Goal: Entertainment & Leisure: Consume media (video, audio)

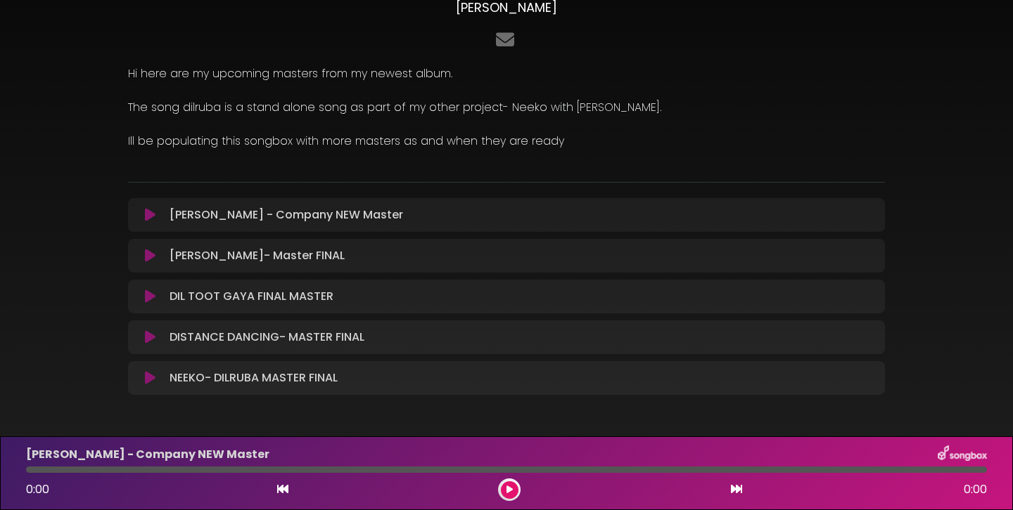
scroll to position [91, 0]
click at [143, 215] on button at bounding box center [149, 214] width 27 height 14
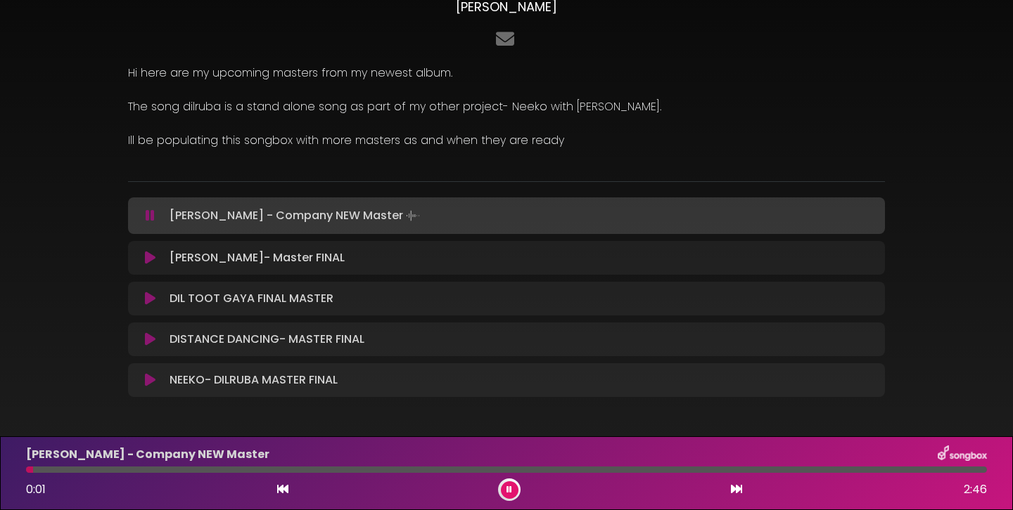
click at [148, 217] on icon at bounding box center [150, 216] width 9 height 14
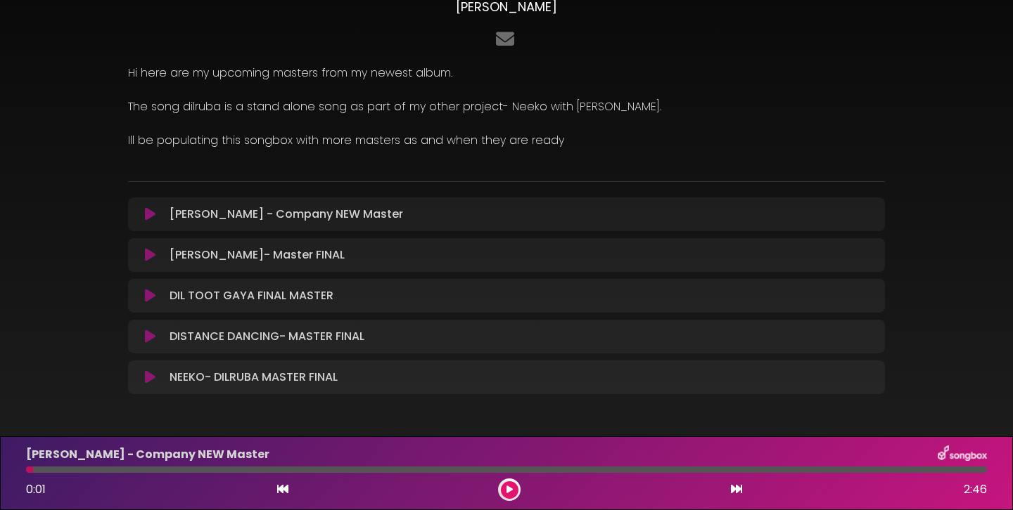
drag, startPoint x: 31, startPoint y: 470, endPoint x: 0, endPoint y: 475, distance: 31.2
click at [0, 475] on div "[PERSON_NAME] - Company NEW Master 0:01 2:46" at bounding box center [506, 474] width 1013 height 74
click at [285, 485] on icon at bounding box center [282, 489] width 11 height 11
drag, startPoint x: 32, startPoint y: 471, endPoint x: 2, endPoint y: 470, distance: 30.3
click at [2, 470] on div "NEEKO- DILRUBA MASTER FINAL 0:01 2:46" at bounding box center [506, 474] width 1013 height 74
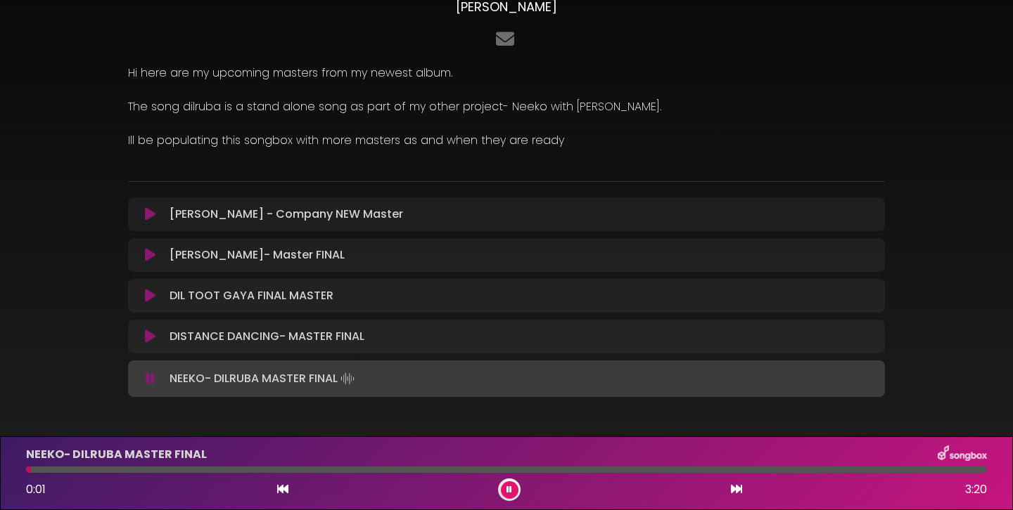
click at [148, 384] on icon at bounding box center [150, 379] width 16 height 13
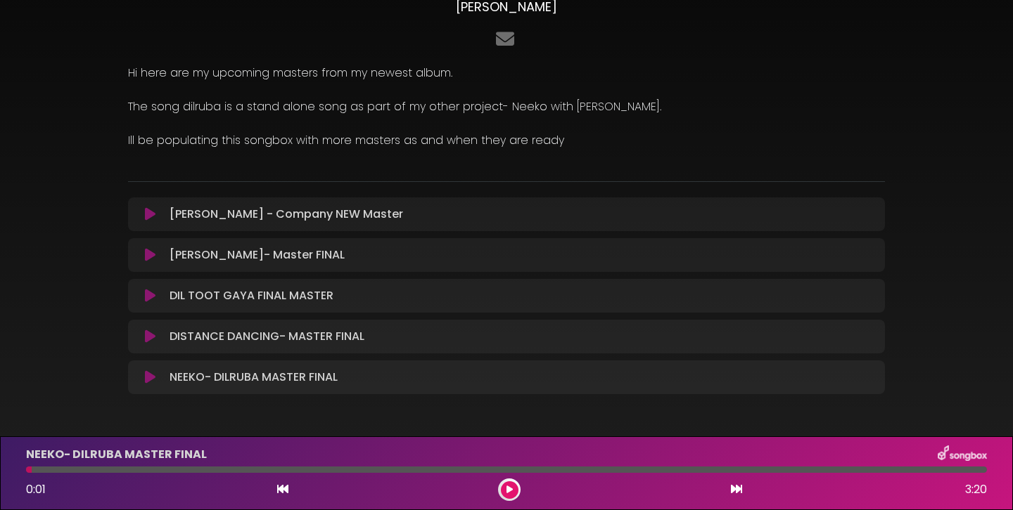
click at [147, 380] on icon at bounding box center [150, 378] width 14 height 16
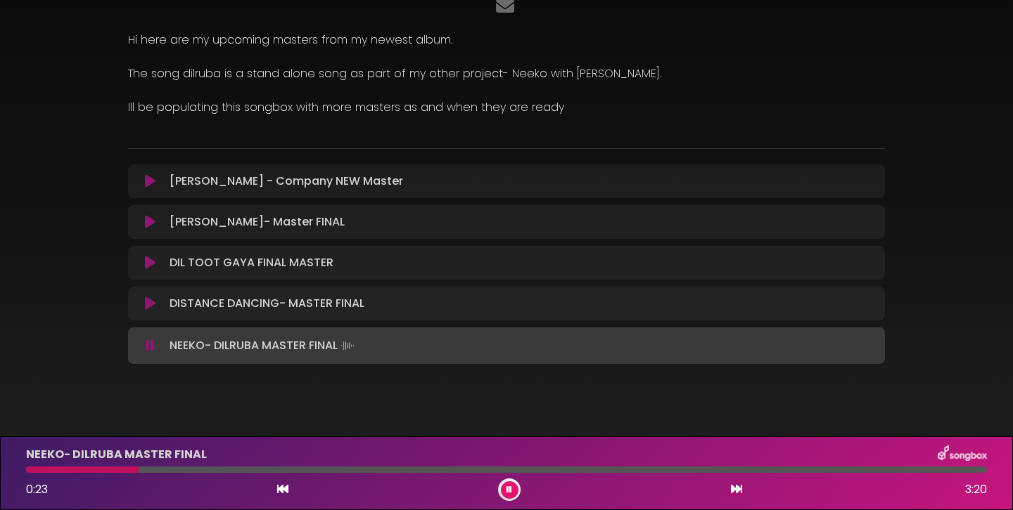
scroll to position [123, 0]
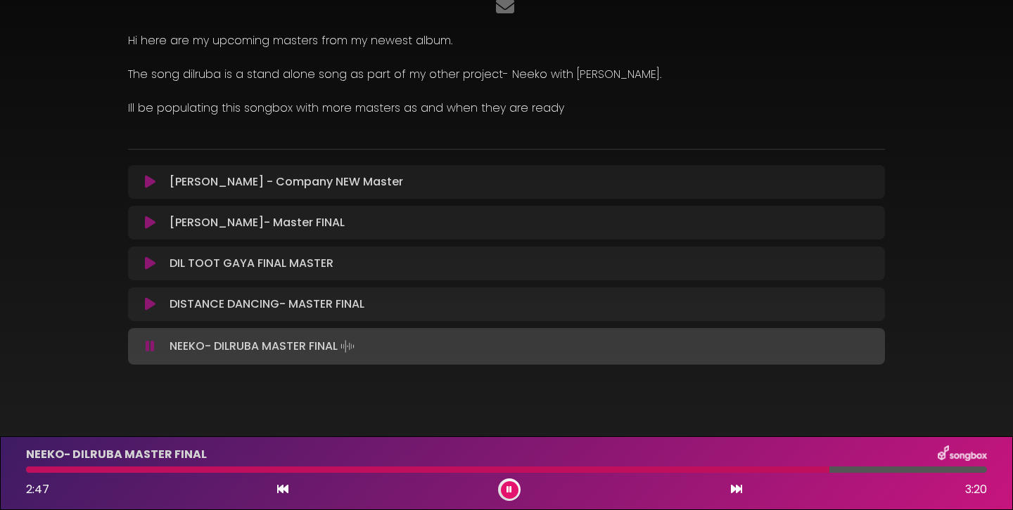
click at [152, 307] on icon at bounding box center [150, 304] width 11 height 14
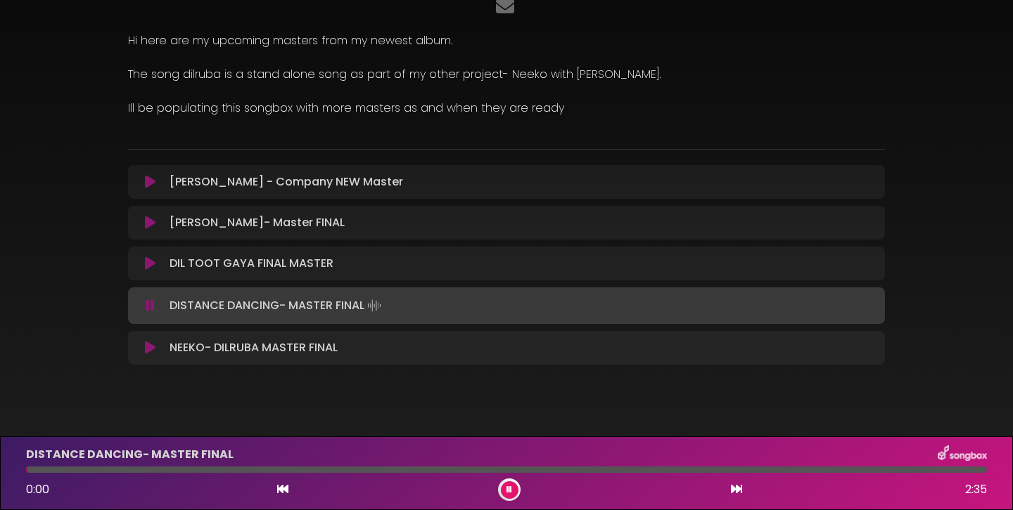
click at [147, 179] on icon at bounding box center [150, 182] width 11 height 14
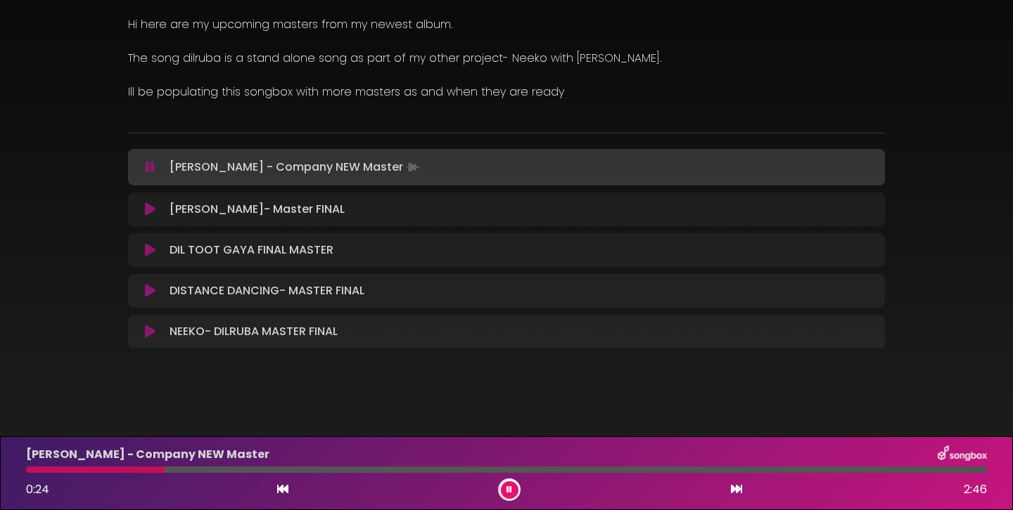
scroll to position [141, 0]
click at [512, 487] on button at bounding box center [510, 491] width 18 height 18
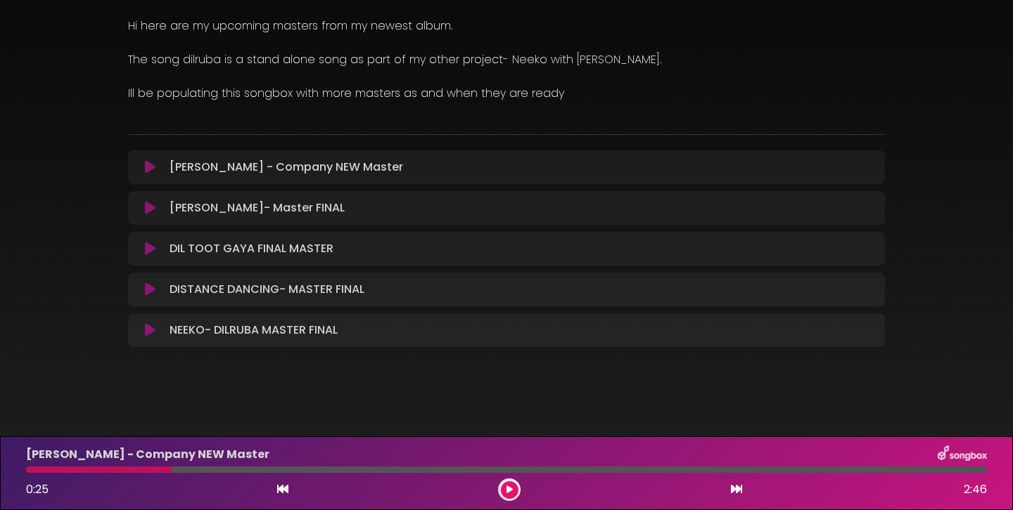
click at [152, 170] on icon at bounding box center [150, 167] width 11 height 14
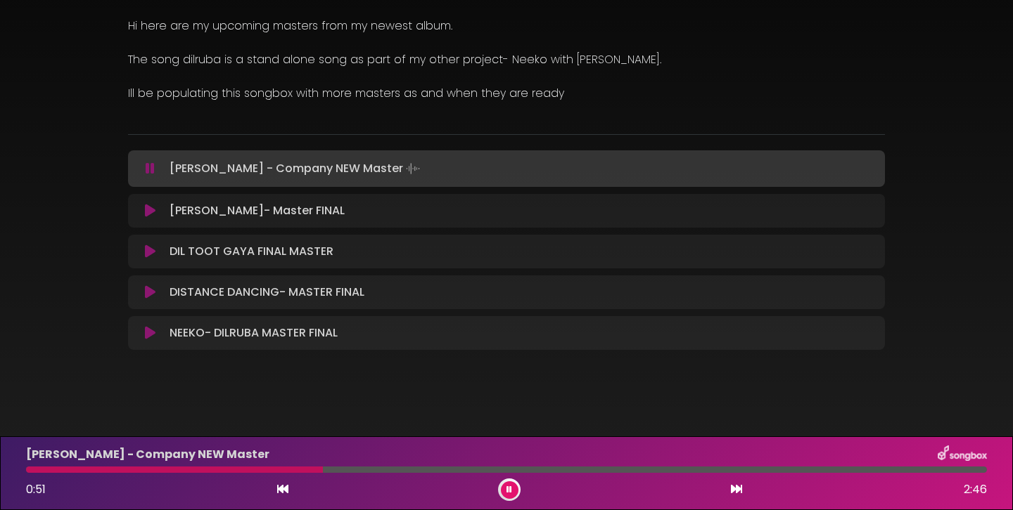
click at [515, 487] on button at bounding box center [510, 491] width 18 height 18
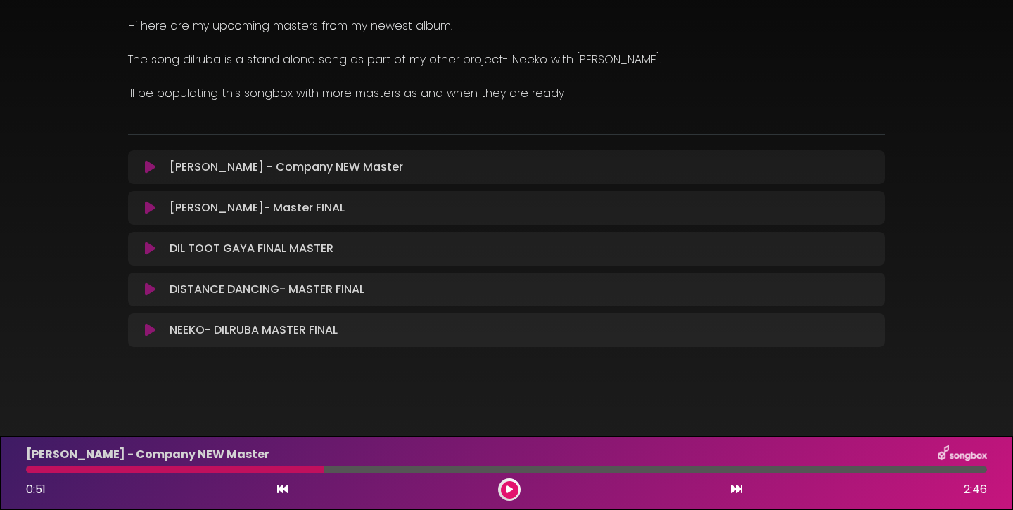
click at [515, 487] on button at bounding box center [510, 491] width 18 height 18
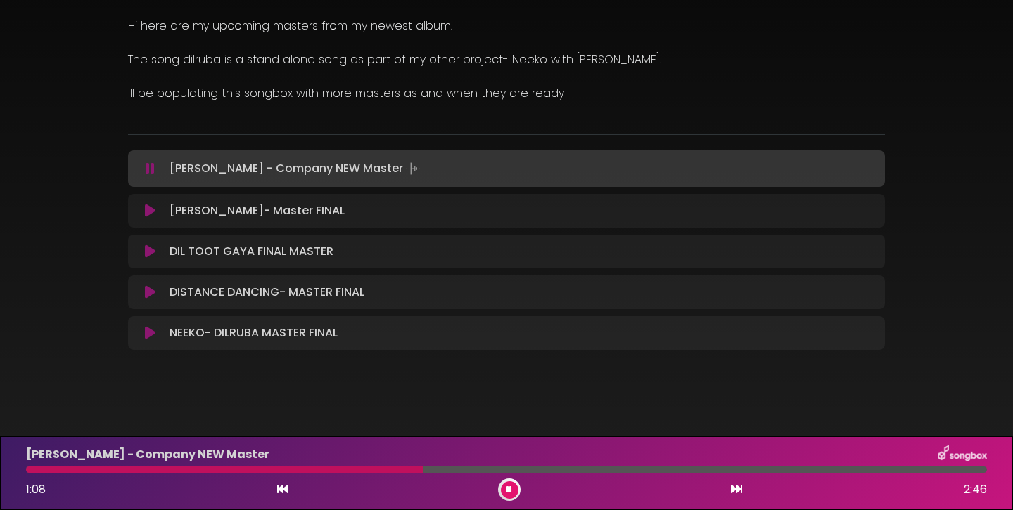
click at [515, 487] on button at bounding box center [510, 491] width 18 height 18
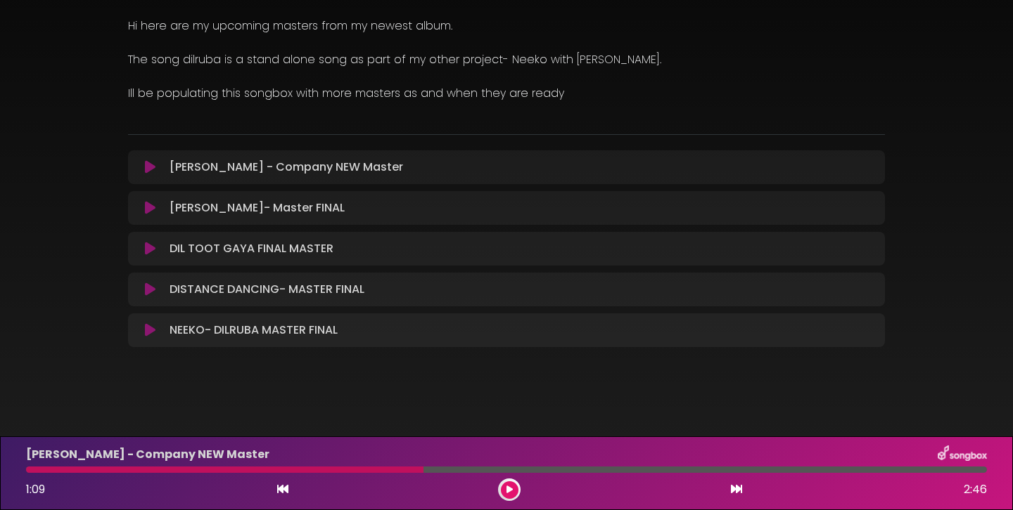
click at [515, 487] on button at bounding box center [510, 491] width 18 height 18
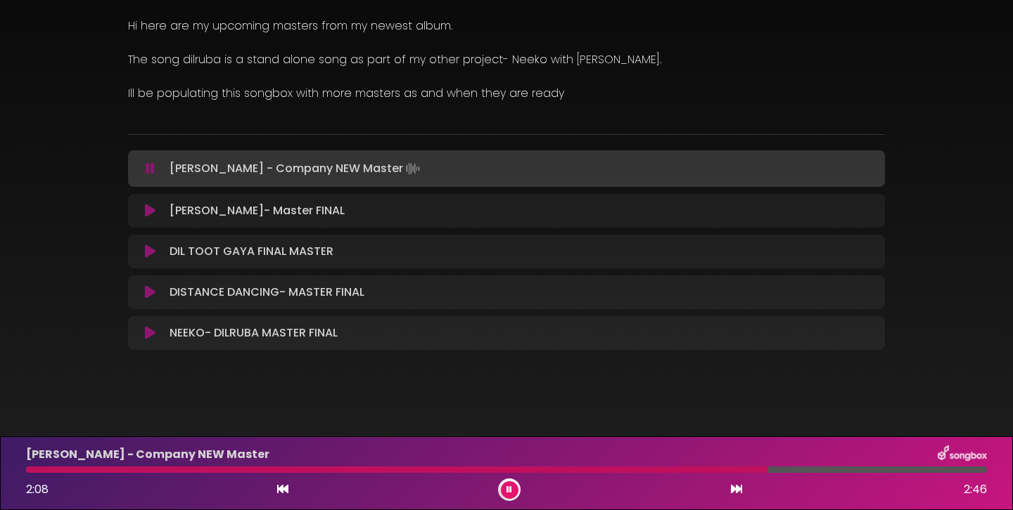
click at [510, 495] on button at bounding box center [510, 491] width 18 height 18
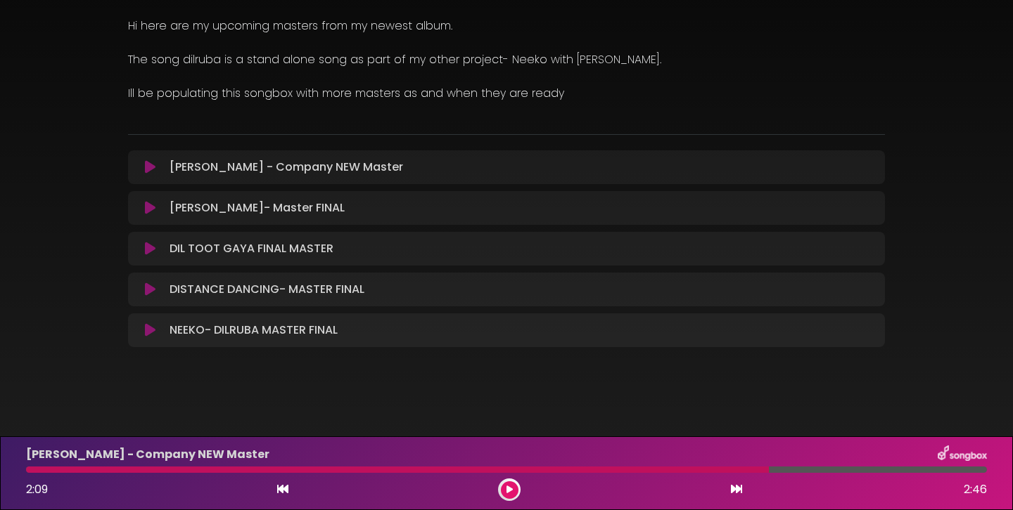
click at [150, 203] on icon at bounding box center [150, 208] width 11 height 14
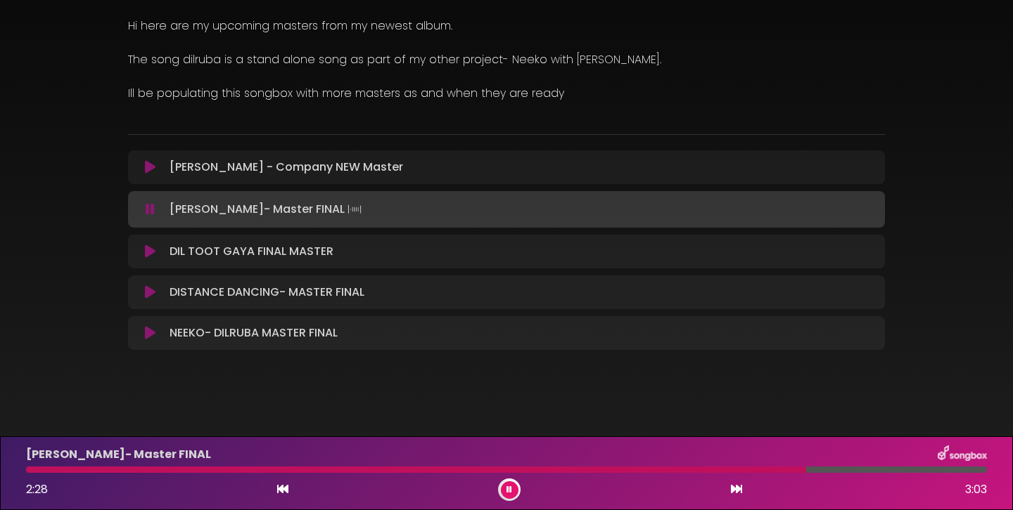
click at [146, 253] on icon at bounding box center [150, 252] width 11 height 14
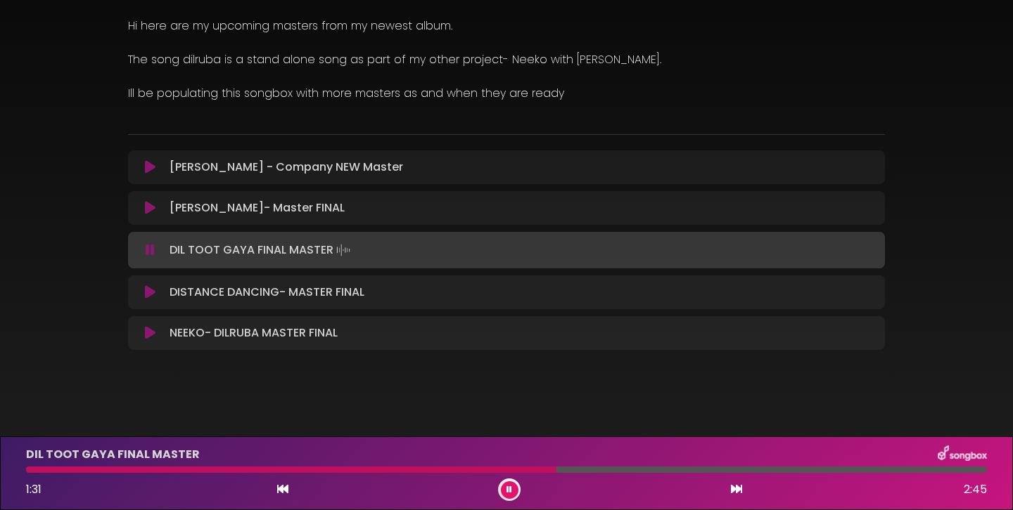
click at [599, 470] on div at bounding box center [506, 470] width 961 height 6
click at [150, 295] on icon at bounding box center [150, 292] width 11 height 14
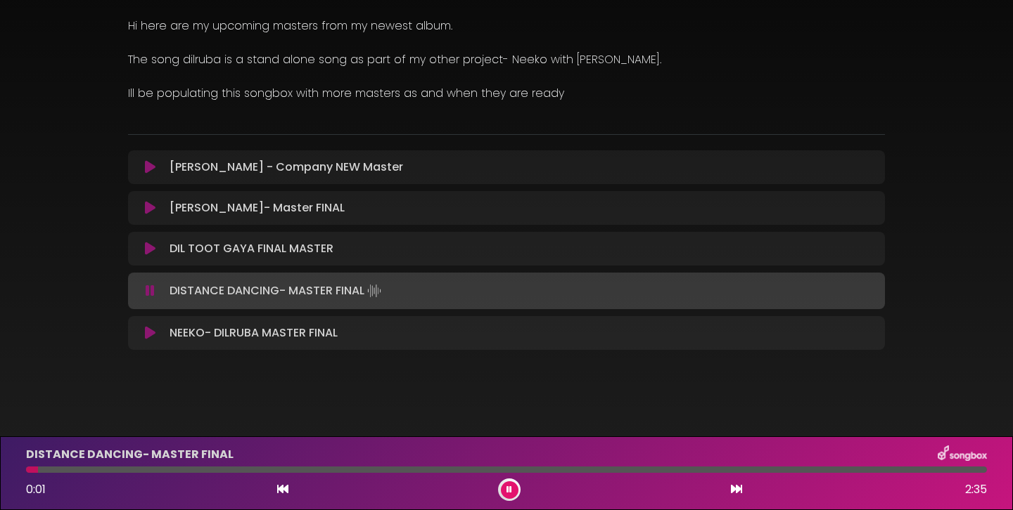
click at [509, 487] on icon at bounding box center [509, 489] width 7 height 9
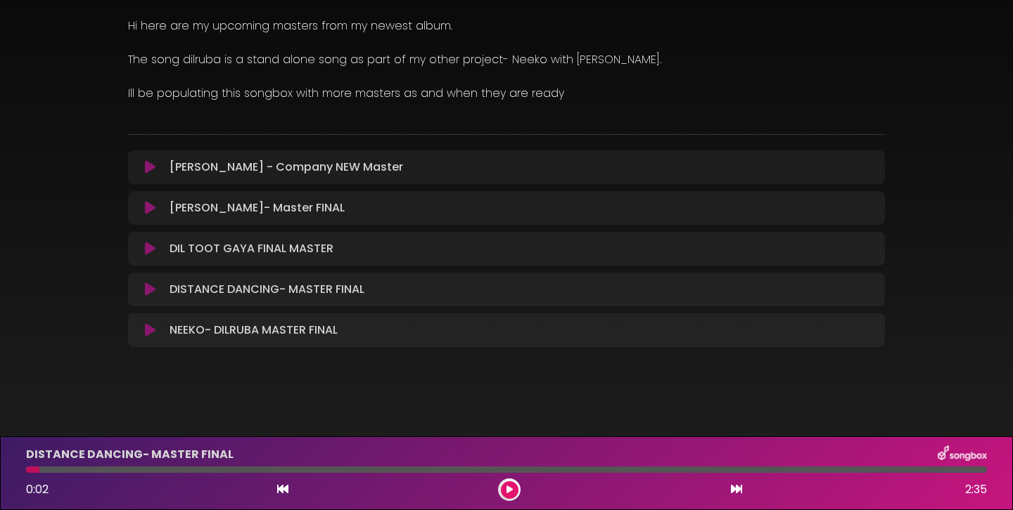
click at [509, 487] on icon at bounding box center [509, 490] width 9 height 10
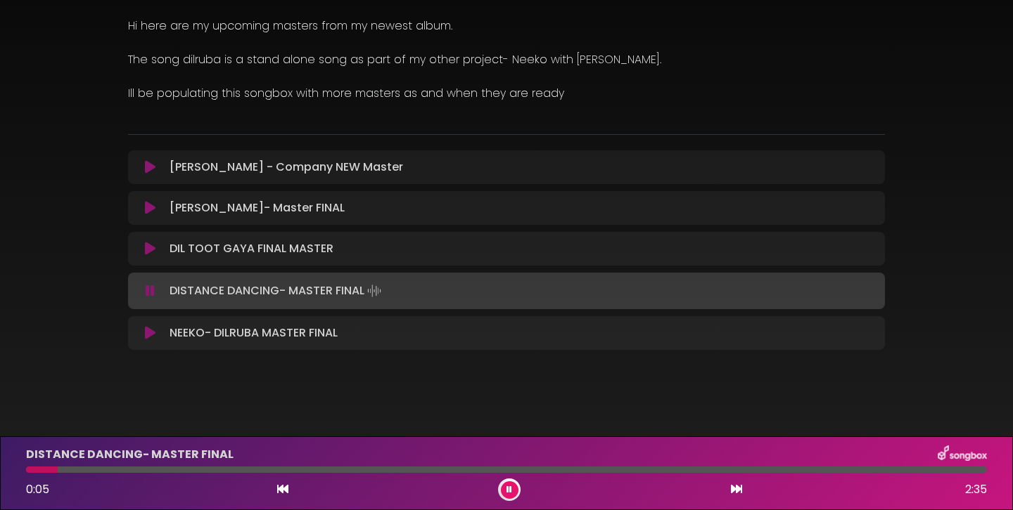
click at [509, 487] on icon at bounding box center [509, 490] width 8 height 10
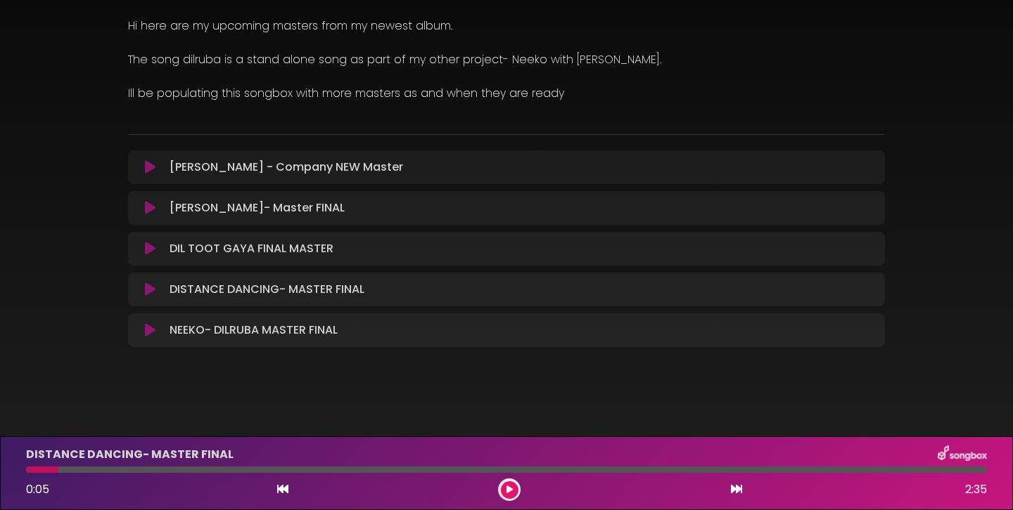
click at [509, 487] on icon at bounding box center [509, 490] width 8 height 10
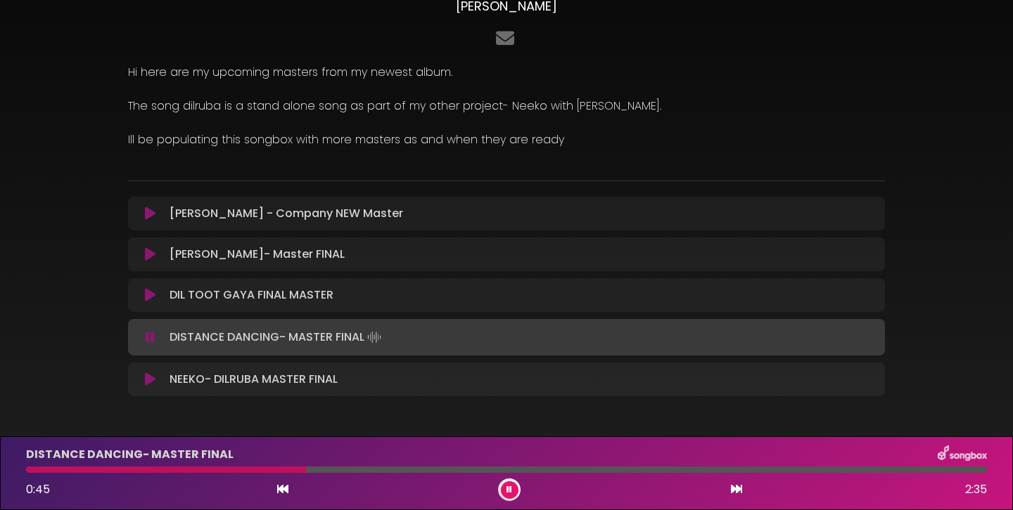
scroll to position [79, 0]
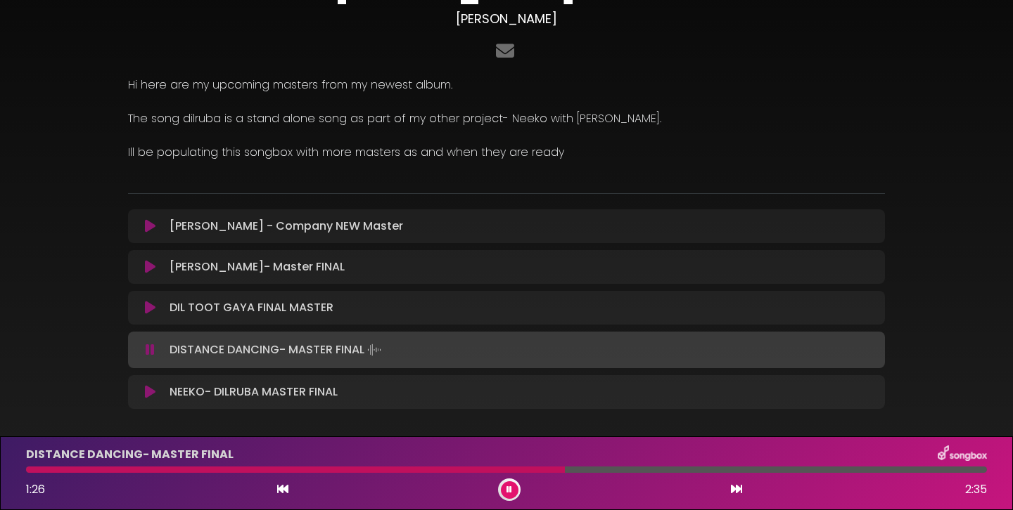
click at [565, 468] on div at bounding box center [506, 470] width 961 height 6
click at [612, 471] on div at bounding box center [506, 470] width 961 height 6
click at [310, 305] on p "DIL TOOT GAYA FINAL MASTER Loading Track..." at bounding box center [251, 308] width 164 height 17
click at [245, 389] on p "NEEKO- DILRUBA MASTER FINAL Loading Track..." at bounding box center [253, 392] width 168 height 17
click at [150, 390] on icon at bounding box center [150, 392] width 12 height 15
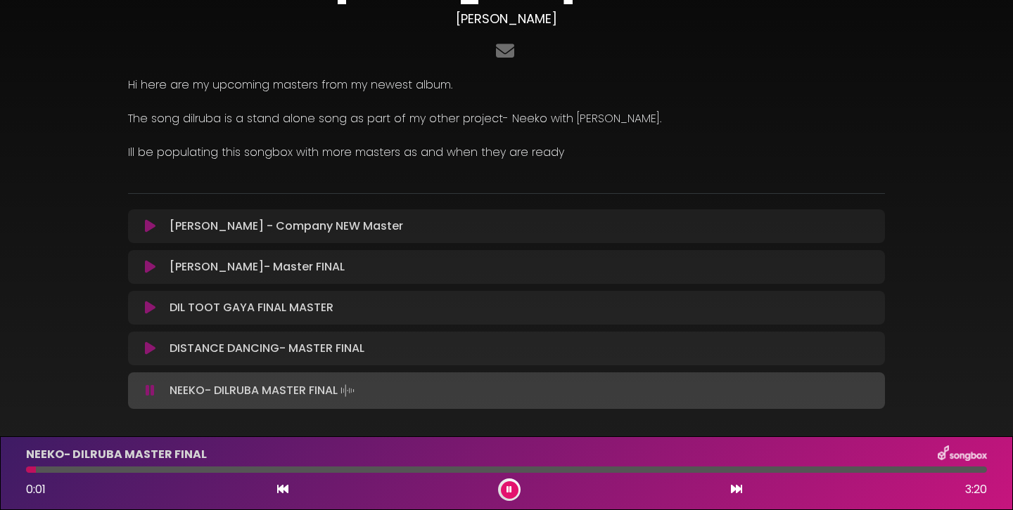
click at [75, 469] on div at bounding box center [506, 470] width 961 height 6
click at [117, 470] on div at bounding box center [506, 470] width 961 height 6
click at [167, 468] on div at bounding box center [506, 470] width 961 height 6
click at [209, 469] on div at bounding box center [506, 470] width 961 height 6
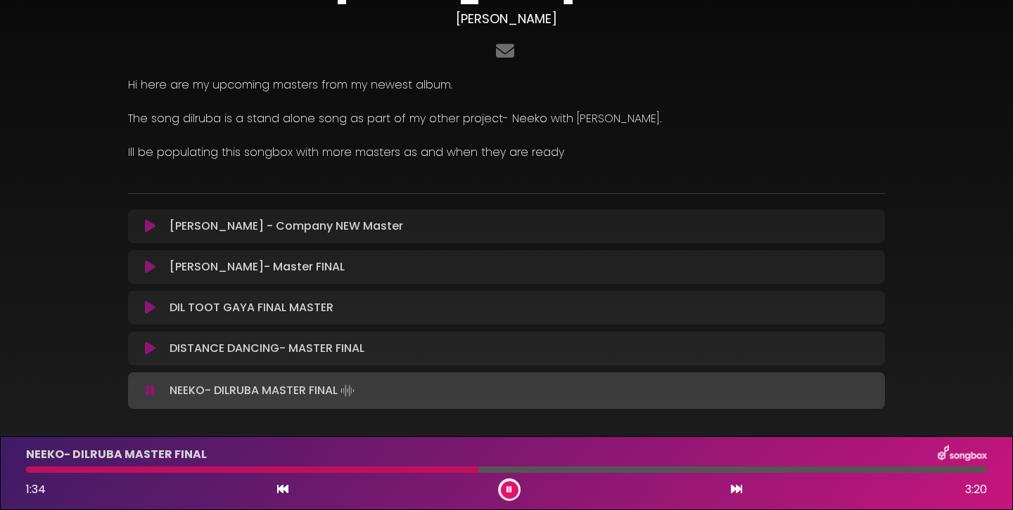
click at [149, 265] on icon at bounding box center [150, 267] width 11 height 14
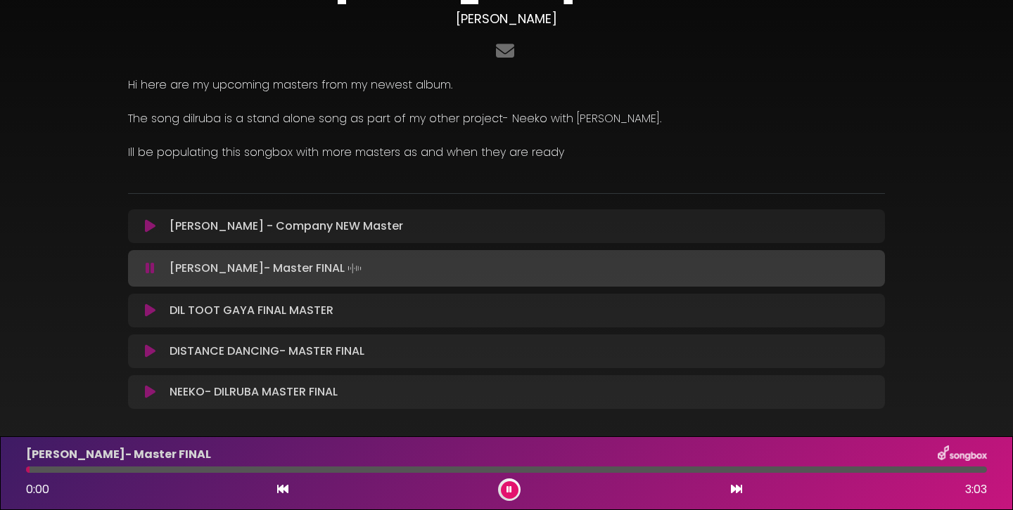
click at [53, 472] on div at bounding box center [506, 470] width 961 height 6
click at [78, 472] on div at bounding box center [506, 470] width 961 height 6
click at [510, 492] on icon at bounding box center [509, 490] width 9 height 10
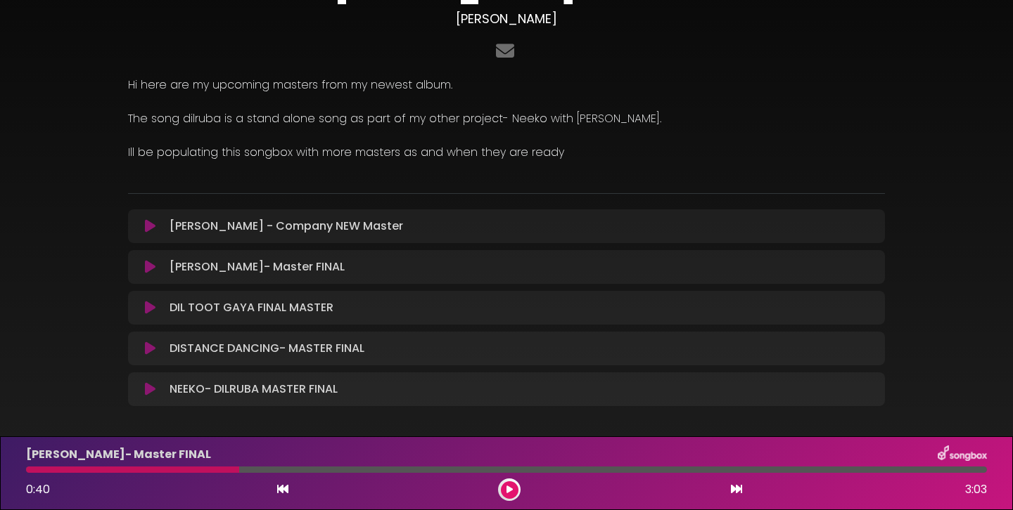
click at [507, 490] on icon at bounding box center [509, 490] width 11 height 11
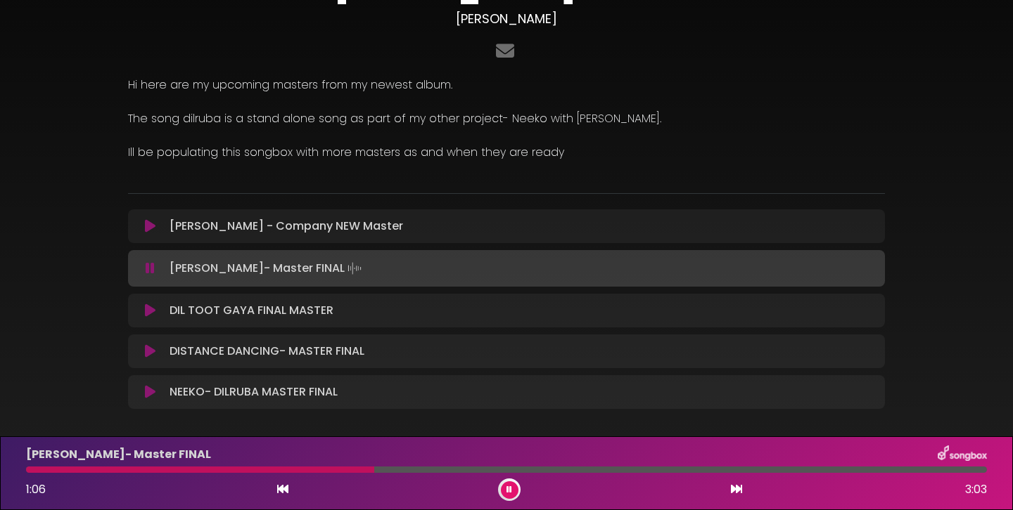
click at [153, 268] on icon at bounding box center [150, 269] width 9 height 14
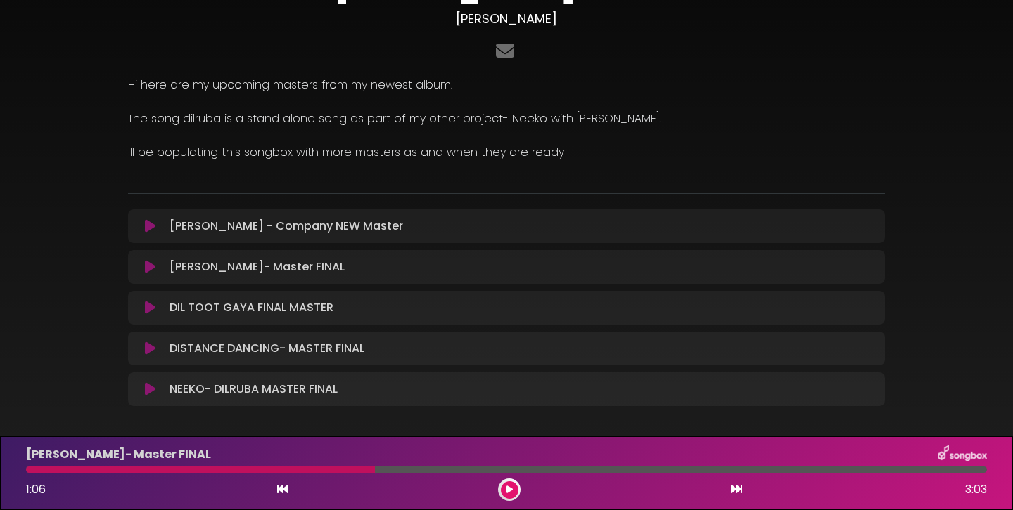
click at [153, 302] on icon at bounding box center [150, 308] width 11 height 14
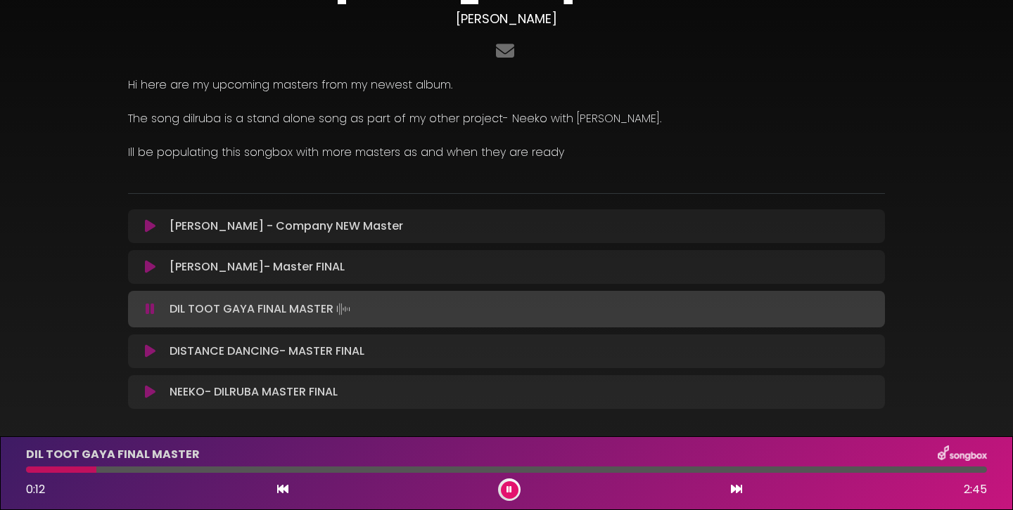
click at [96, 467] on div at bounding box center [506, 470] width 961 height 6
click at [139, 467] on div at bounding box center [506, 470] width 961 height 6
click at [170, 471] on div at bounding box center [506, 470] width 961 height 6
click at [219, 468] on div at bounding box center [506, 470] width 961 height 6
click at [380, 472] on div at bounding box center [506, 470] width 961 height 6
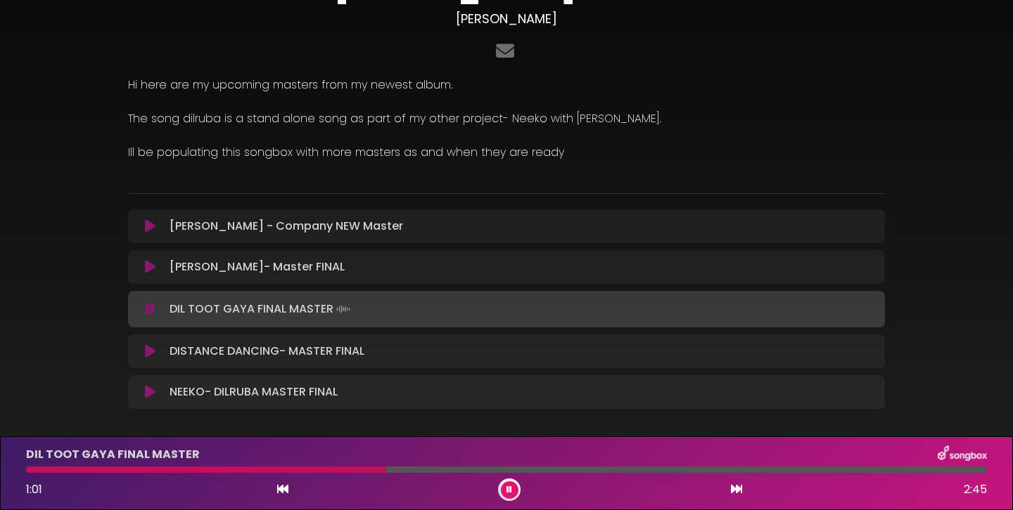
click at [493, 468] on div at bounding box center [506, 470] width 961 height 6
click at [148, 390] on icon at bounding box center [149, 392] width 11 height 15
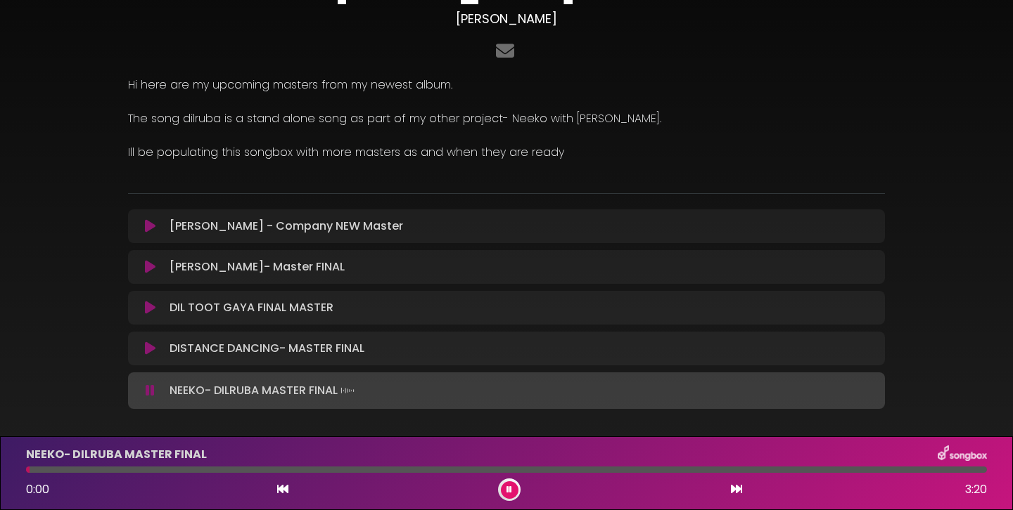
click at [198, 470] on div at bounding box center [506, 470] width 961 height 6
click at [333, 470] on div at bounding box center [506, 470] width 961 height 6
click at [434, 471] on div at bounding box center [506, 470] width 961 height 6
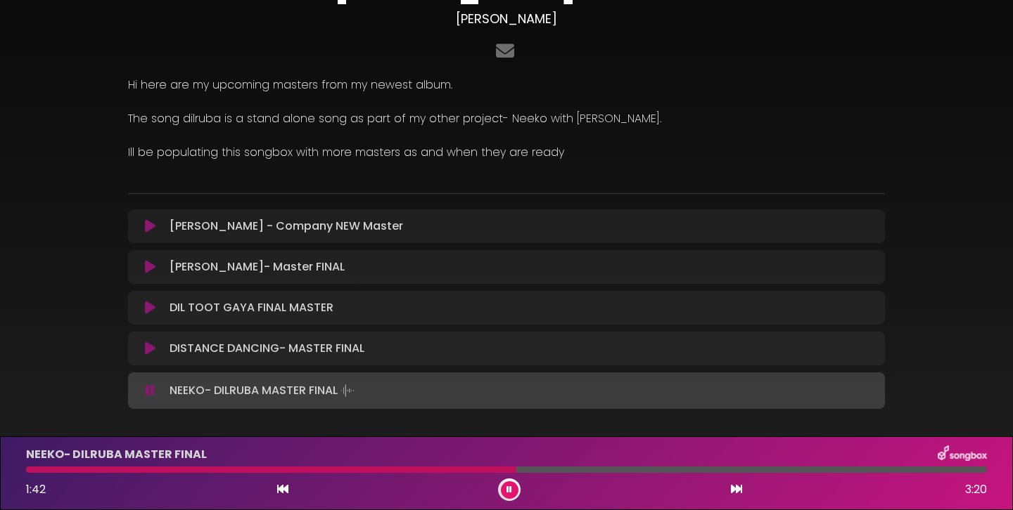
click at [565, 468] on div at bounding box center [506, 470] width 961 height 6
click at [148, 219] on div "[PERSON_NAME] - Company NEW Master Loading Track..." at bounding box center [506, 226] width 740 height 17
click at [148, 235] on div "[PERSON_NAME] - Company NEW Master Loading Track... Name" at bounding box center [506, 227] width 757 height 34
click at [149, 229] on icon at bounding box center [150, 226] width 11 height 14
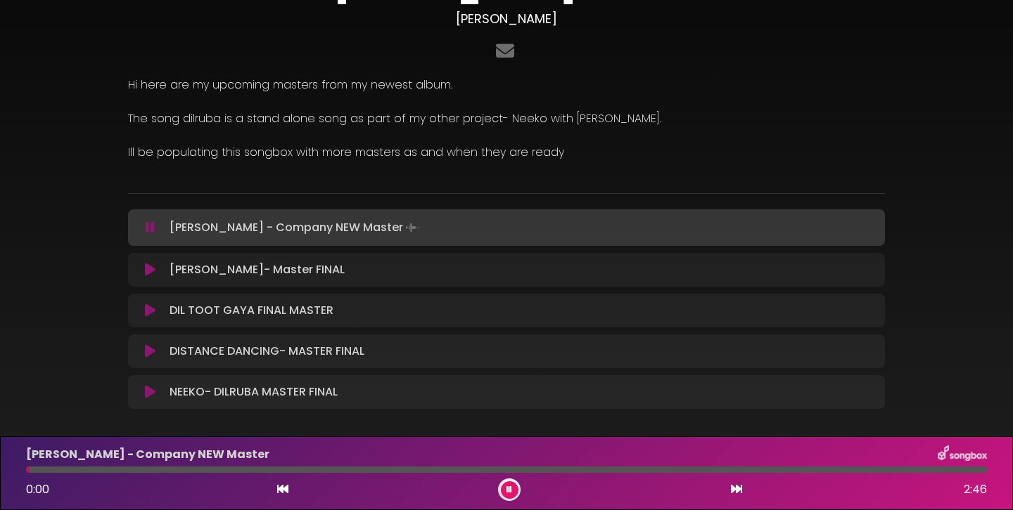
click at [82, 473] on div at bounding box center [506, 470] width 961 height 6
click at [158, 473] on div "[PERSON_NAME] - Company NEW Master 0:10 2:46" at bounding box center [506, 474] width 977 height 56
click at [226, 469] on div at bounding box center [506, 470] width 961 height 6
click at [319, 471] on div at bounding box center [506, 470] width 961 height 6
click at [565, 470] on div at bounding box center [506, 470] width 961 height 6
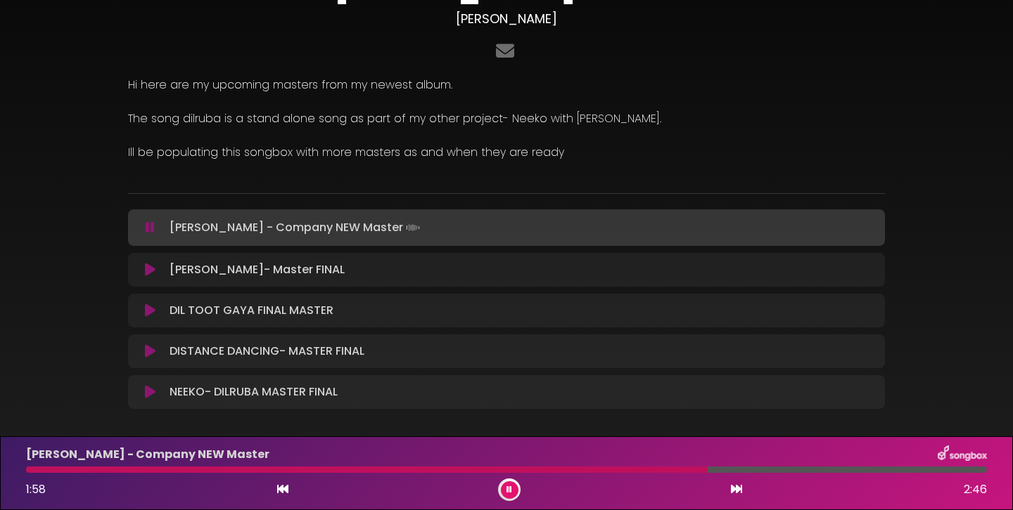
click at [149, 270] on icon at bounding box center [150, 270] width 11 height 14
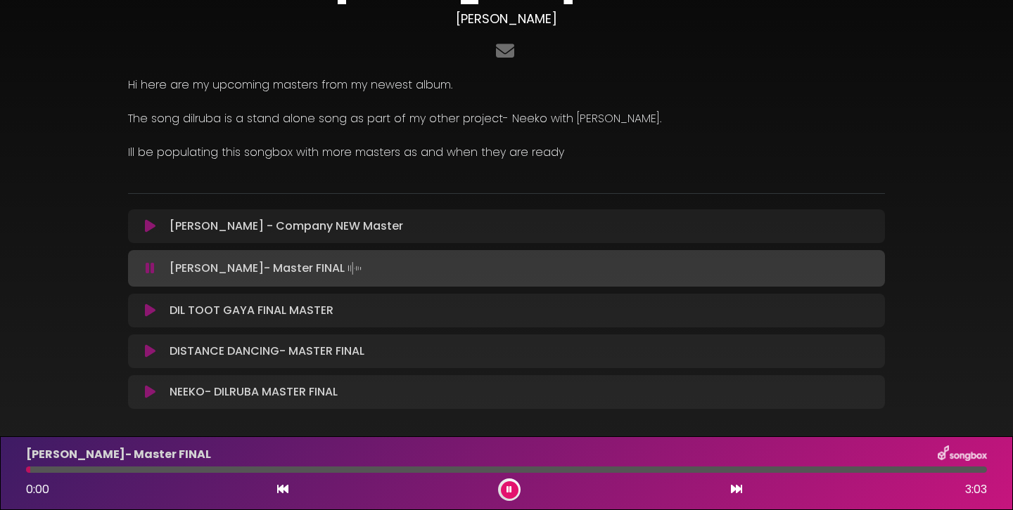
click at [150, 312] on icon at bounding box center [150, 311] width 11 height 14
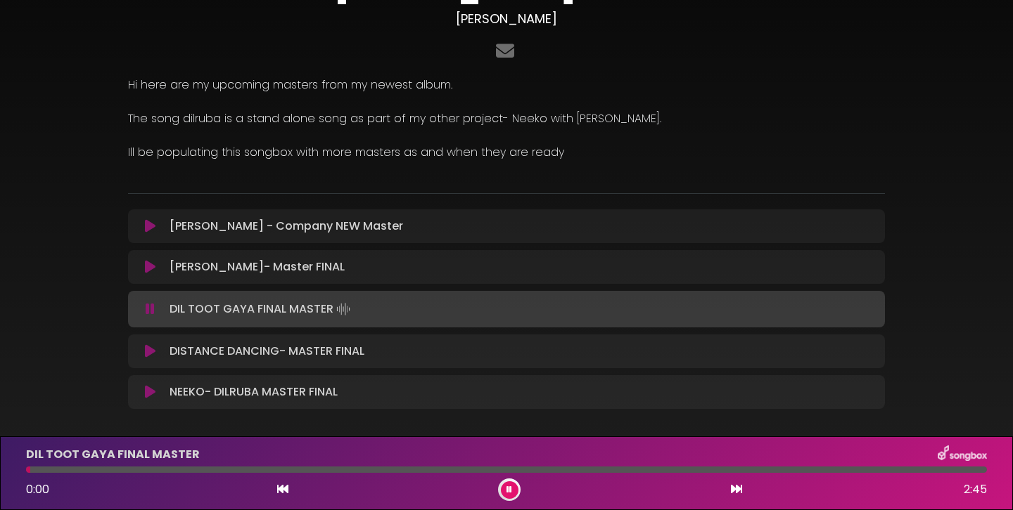
click at [96, 469] on div at bounding box center [506, 470] width 961 height 6
click at [180, 470] on div at bounding box center [506, 470] width 961 height 6
click at [289, 470] on div at bounding box center [506, 470] width 961 height 6
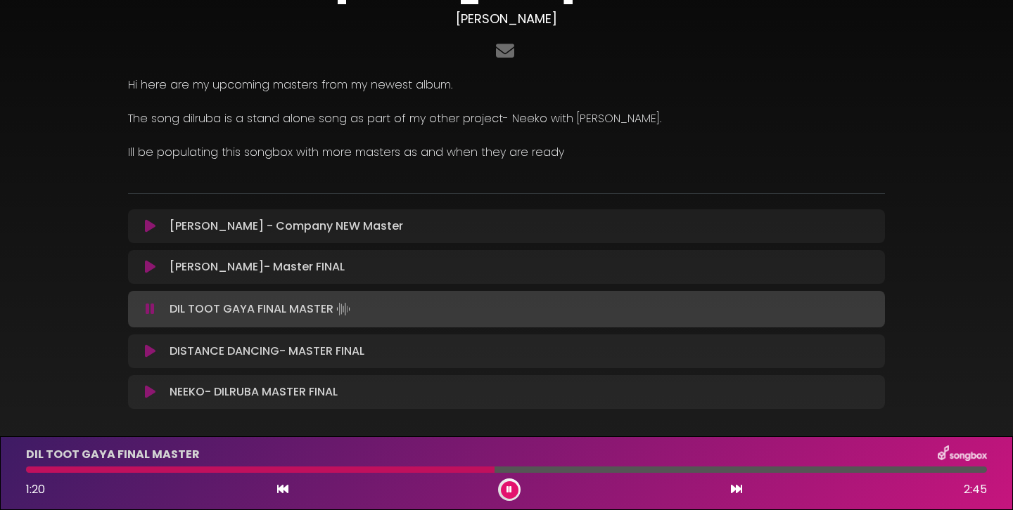
click at [543, 471] on div at bounding box center [506, 470] width 961 height 6
click at [620, 470] on div at bounding box center [506, 470] width 961 height 6
click at [516, 487] on button at bounding box center [510, 491] width 18 height 18
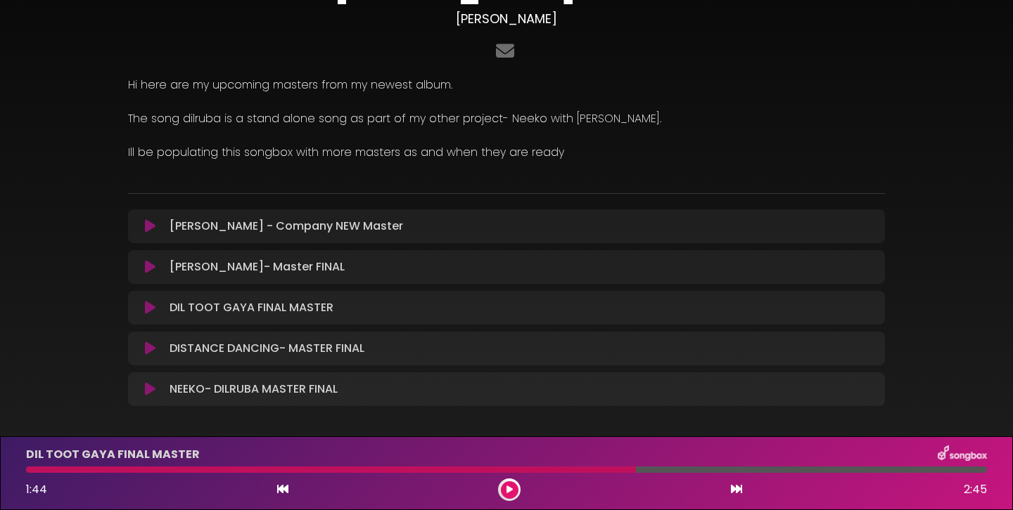
click at [153, 273] on icon at bounding box center [150, 267] width 11 height 14
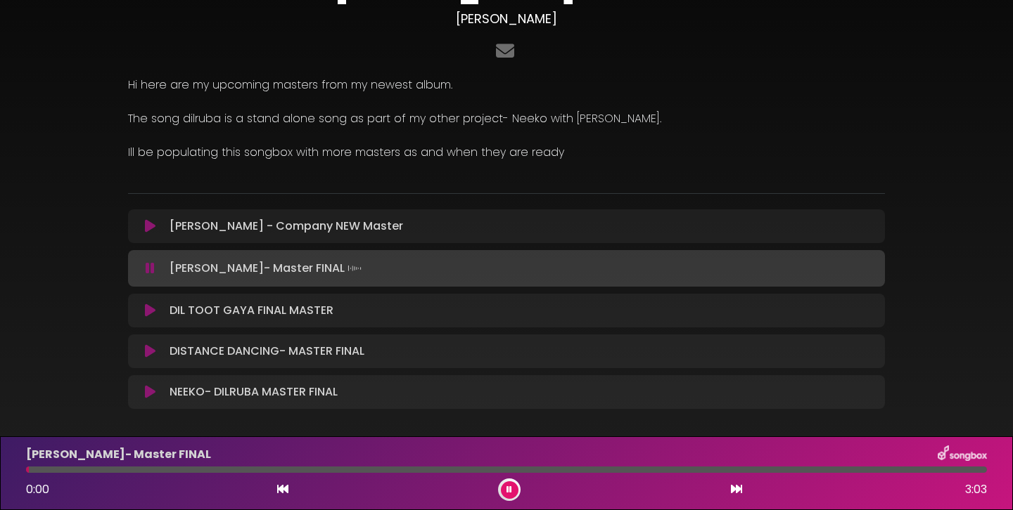
click at [323, 470] on div at bounding box center [506, 470] width 961 height 6
click at [505, 492] on button at bounding box center [510, 491] width 18 height 18
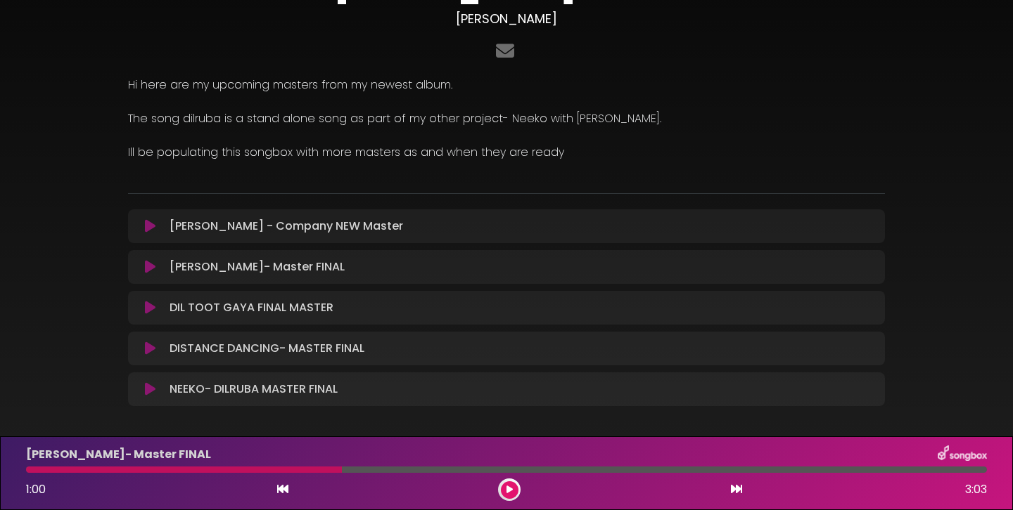
click at [26, 470] on div at bounding box center [184, 470] width 316 height 6
click at [32, 470] on div at bounding box center [184, 470] width 316 height 6
click at [277, 496] on button at bounding box center [282, 490] width 13 height 18
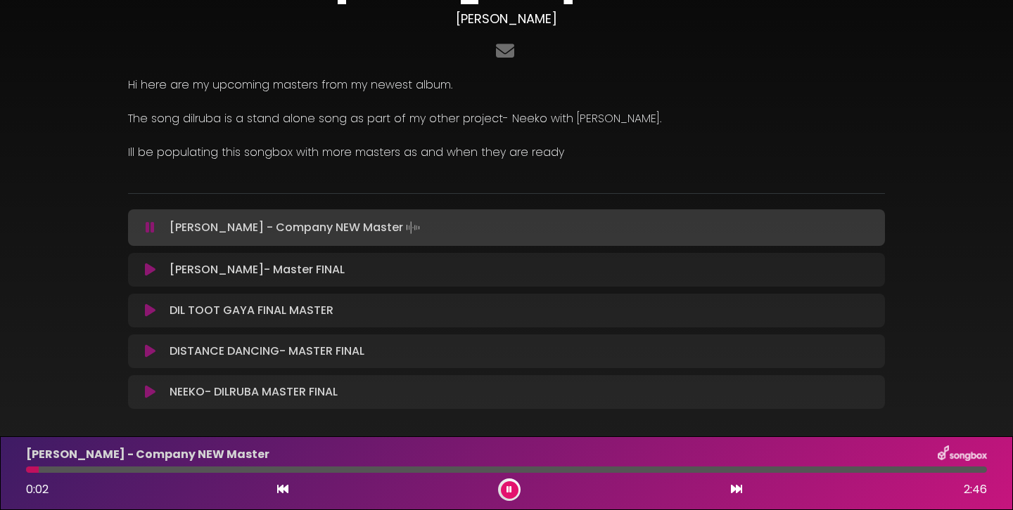
click at [153, 269] on icon at bounding box center [150, 270] width 11 height 14
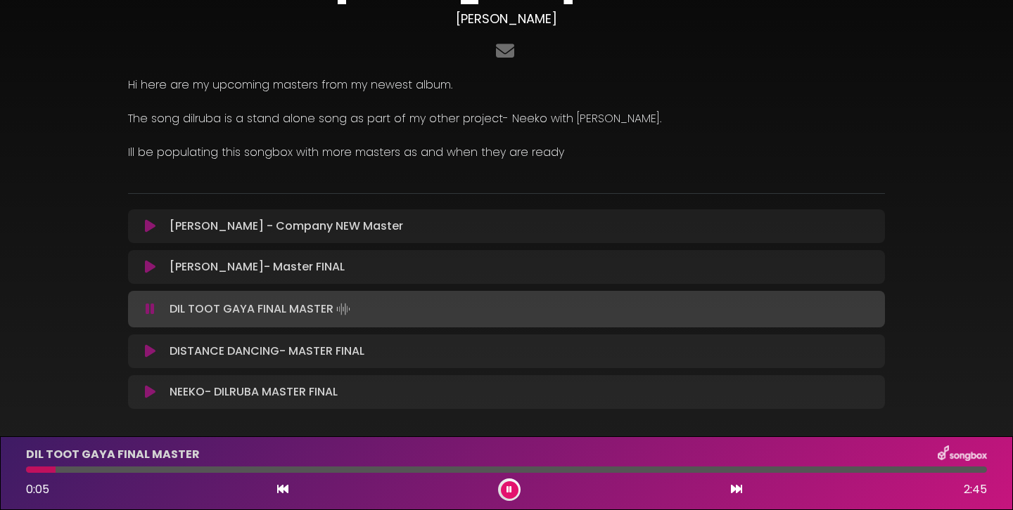
click at [148, 314] on icon at bounding box center [150, 309] width 9 height 14
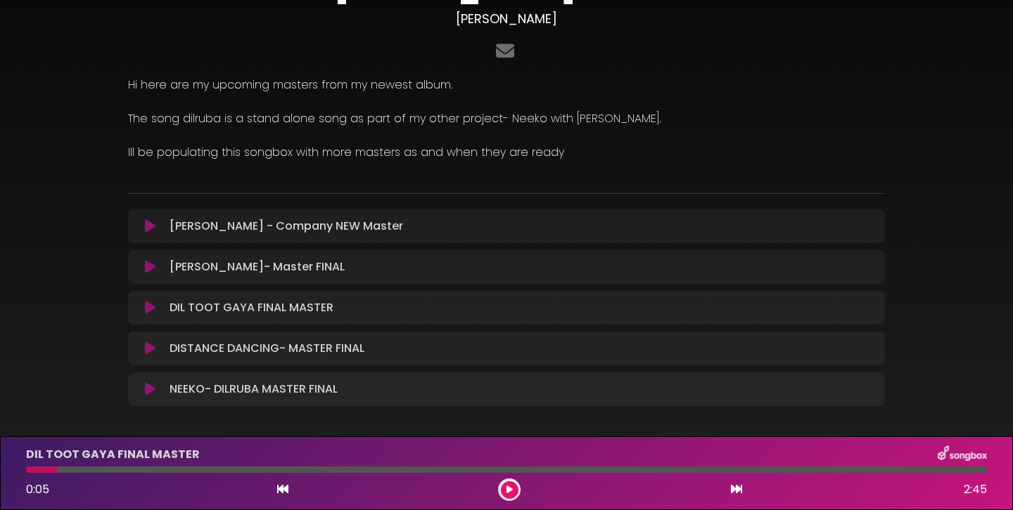
click at [148, 386] on icon at bounding box center [150, 390] width 14 height 16
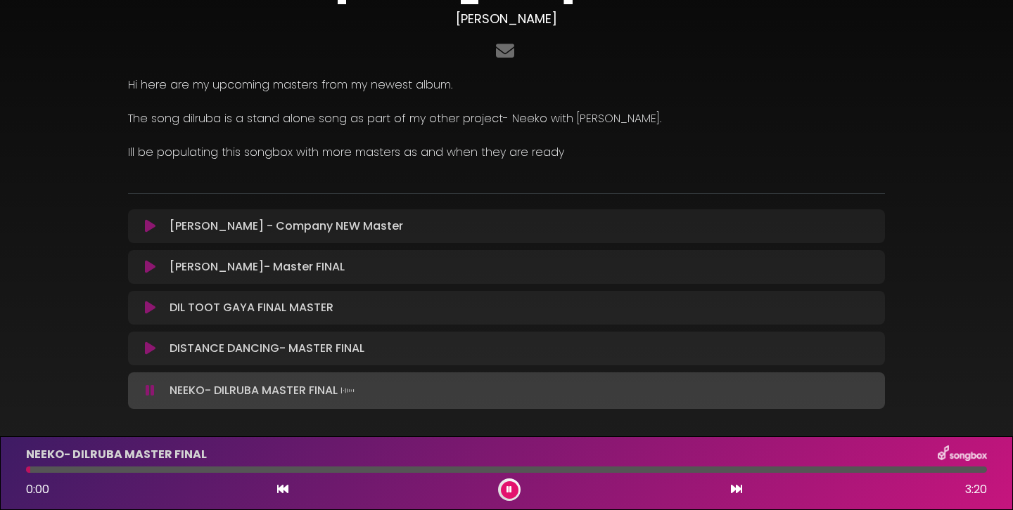
click at [152, 393] on icon at bounding box center [150, 390] width 12 height 15
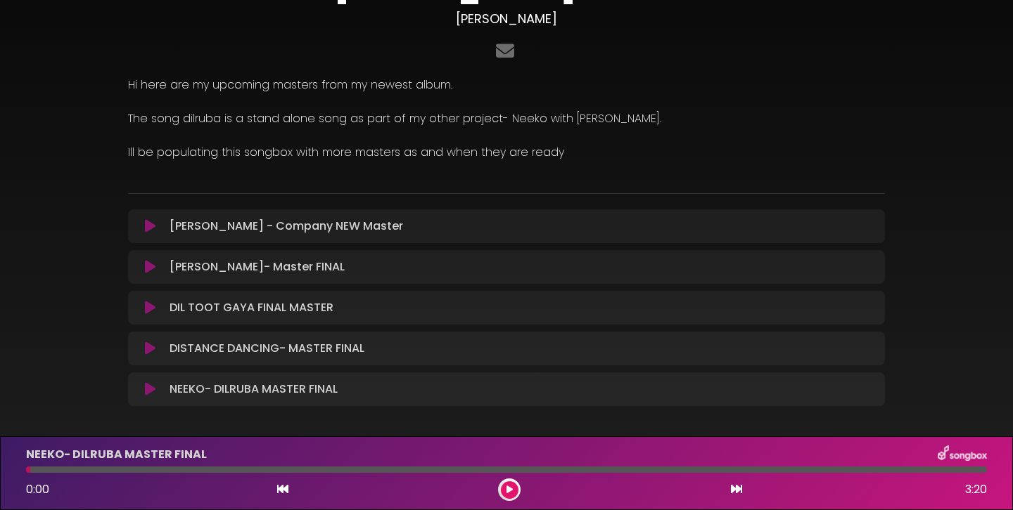
click at [148, 315] on div "DIL TOOT GAYA FINAL MASTER Loading Track..." at bounding box center [506, 308] width 740 height 17
click at [147, 307] on icon at bounding box center [150, 308] width 11 height 14
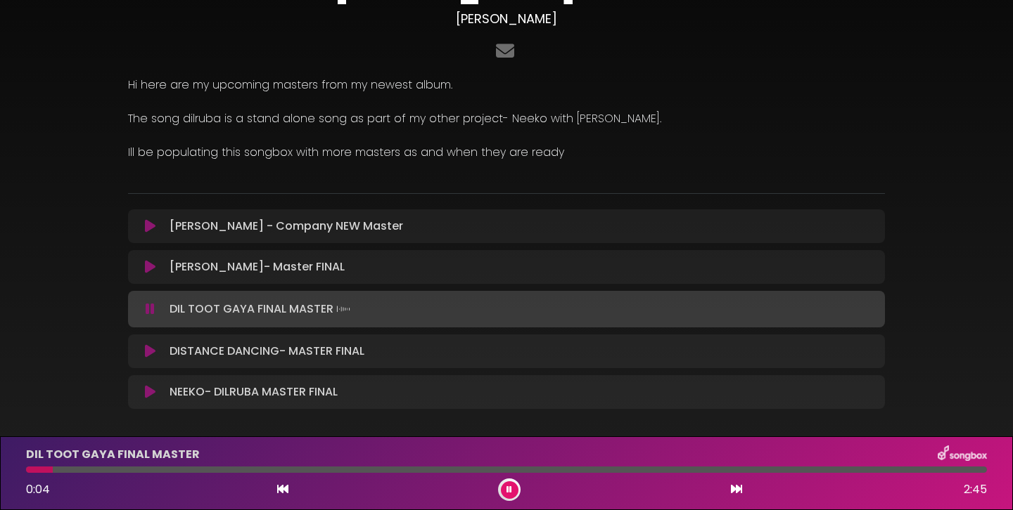
click at [80, 465] on div "DIL TOOT GAYA FINAL MASTER 0:04 2:45" at bounding box center [506, 474] width 977 height 56
click at [86, 469] on div at bounding box center [506, 470] width 961 height 6
click at [193, 467] on div at bounding box center [506, 470] width 961 height 6
click at [365, 468] on div at bounding box center [506, 470] width 961 height 6
click at [450, 468] on div at bounding box center [506, 470] width 961 height 6
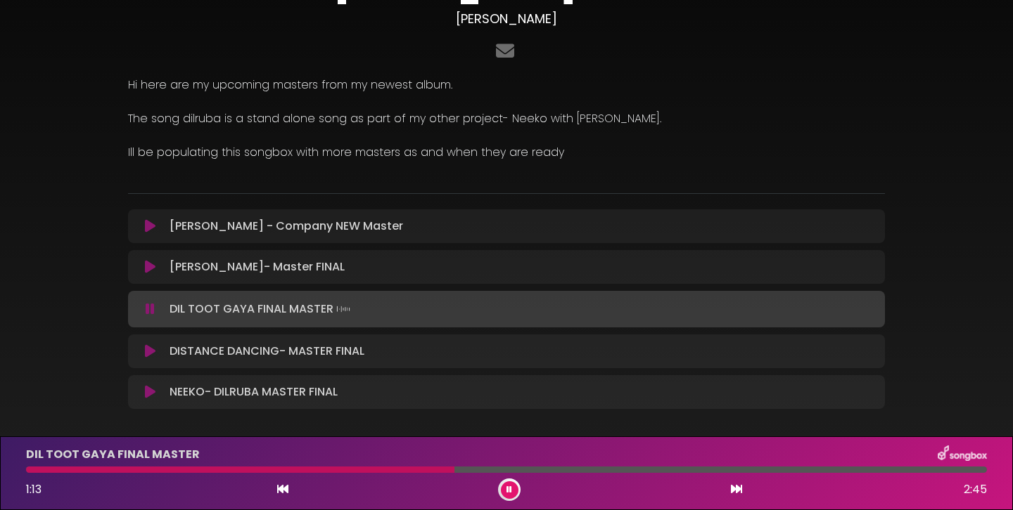
click at [494, 470] on div at bounding box center [506, 470] width 961 height 6
click at [531, 470] on div at bounding box center [506, 470] width 961 height 6
click at [565, 471] on div at bounding box center [506, 470] width 961 height 6
click at [586, 471] on div at bounding box center [506, 470] width 961 height 6
click at [672, 467] on div at bounding box center [506, 470] width 961 height 6
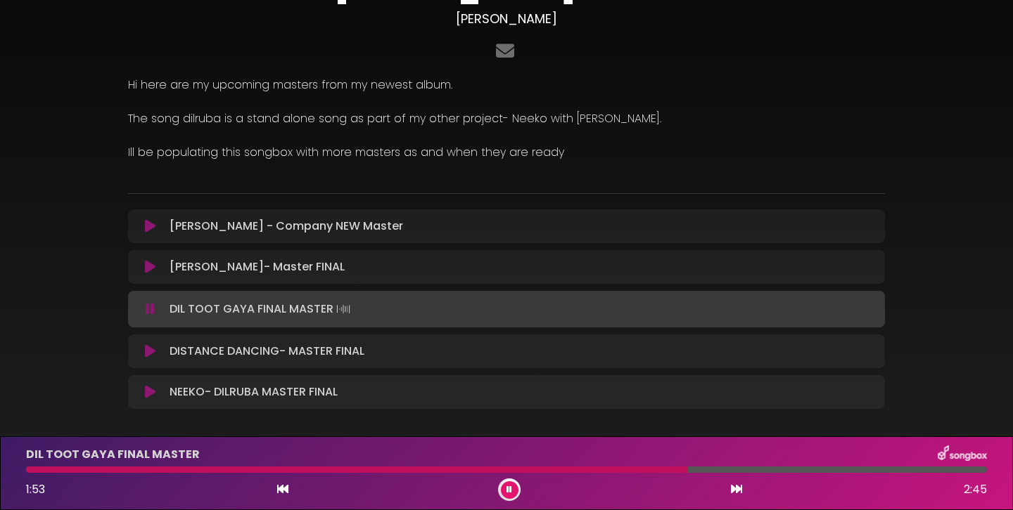
click at [508, 491] on icon at bounding box center [509, 490] width 6 height 9
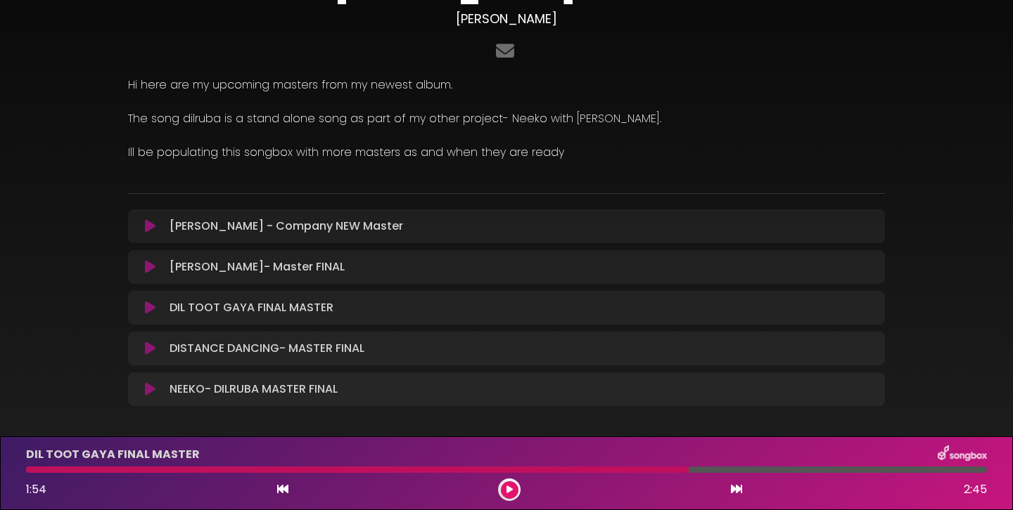
click at [149, 390] on icon at bounding box center [150, 390] width 12 height 15
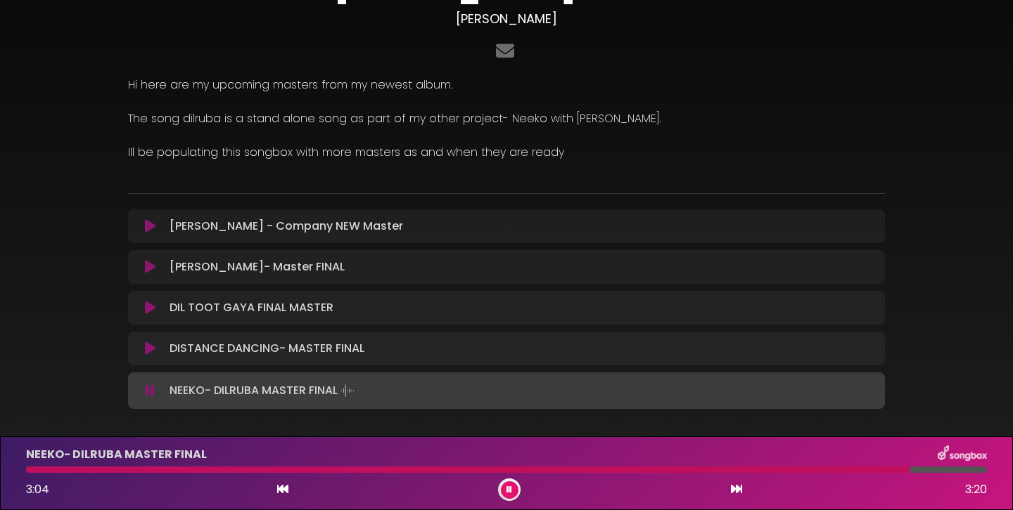
click at [89, 352] on div "[PERSON_NAME] Tracks [PERSON_NAME]" at bounding box center [506, 185] width 928 height 495
click at [146, 351] on icon at bounding box center [150, 349] width 11 height 14
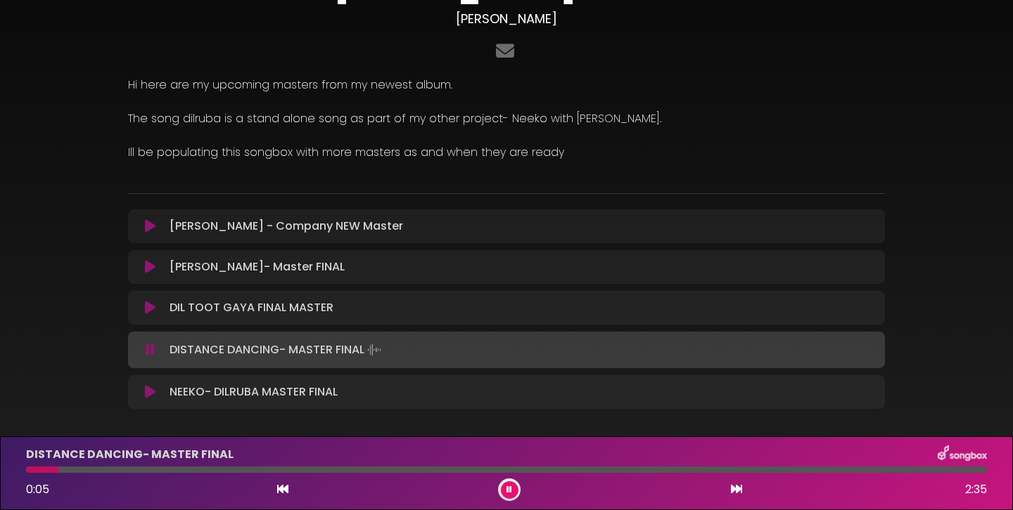
click at [111, 477] on div "DISTANCE DANCING- MASTER FINAL 0:05 2:35" at bounding box center [506, 474] width 977 height 56
click at [127, 471] on div at bounding box center [506, 470] width 961 height 6
click at [223, 468] on div at bounding box center [506, 470] width 961 height 6
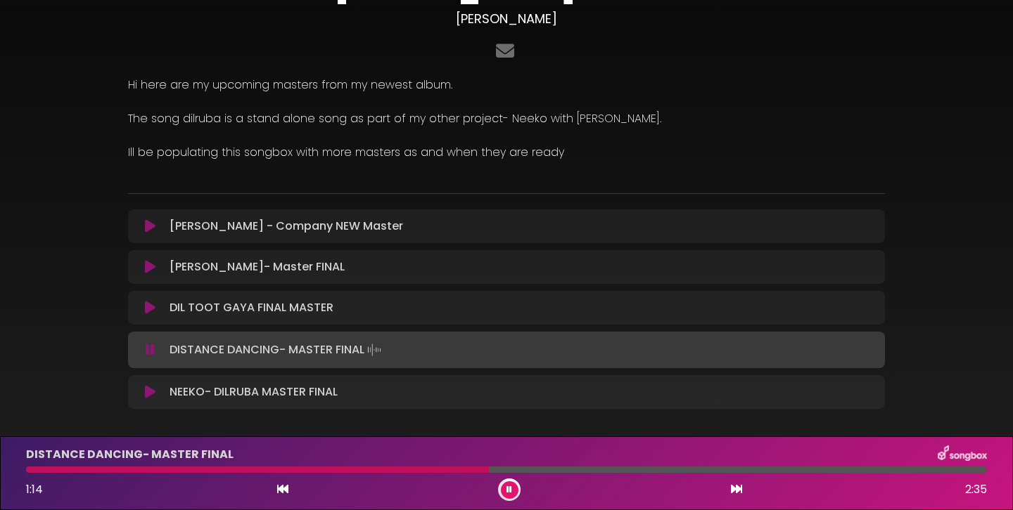
click at [145, 228] on icon at bounding box center [150, 226] width 11 height 14
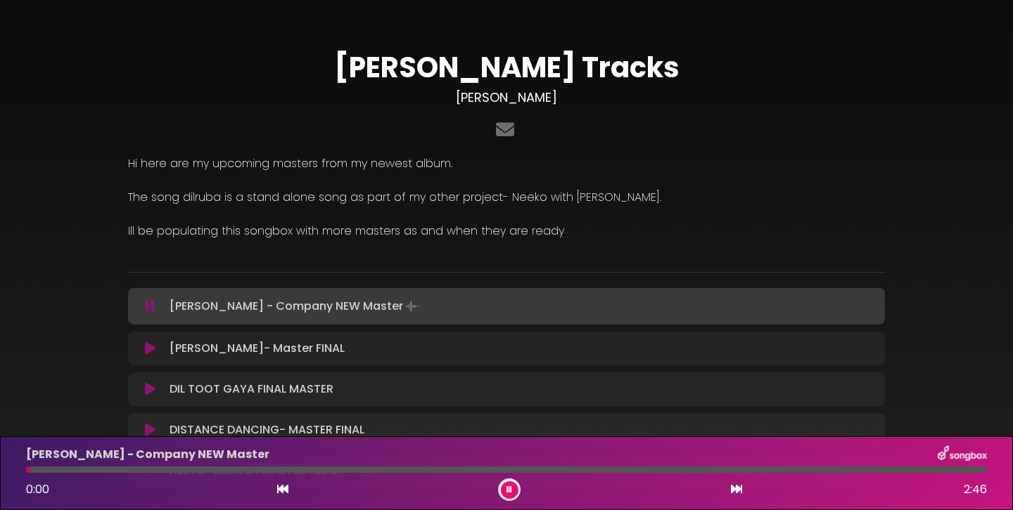
scroll to position [141, 0]
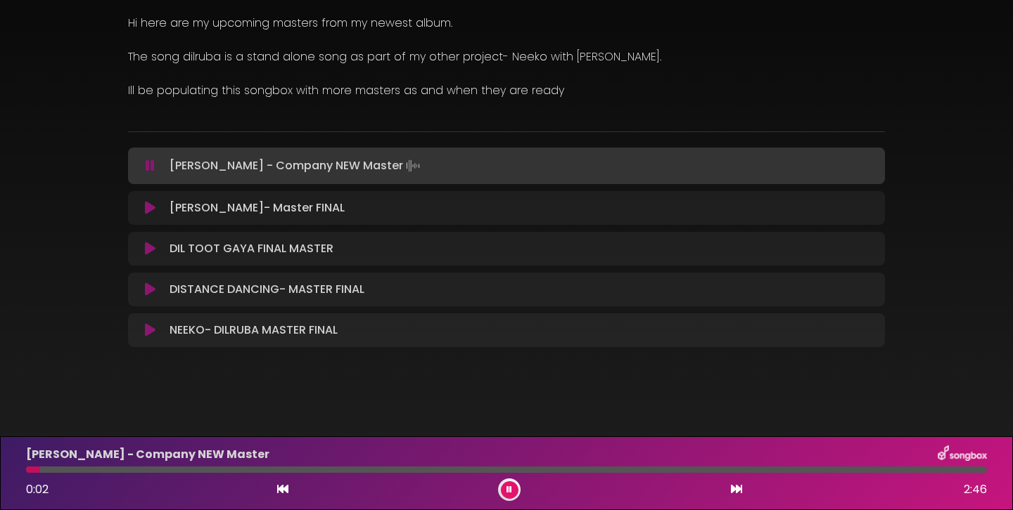
click at [147, 473] on div at bounding box center [506, 470] width 961 height 6
click at [217, 470] on div at bounding box center [506, 470] width 961 height 6
click at [352, 474] on div "[PERSON_NAME] - Company NEW Master 0:34 2:46" at bounding box center [506, 474] width 977 height 56
click at [364, 469] on div at bounding box center [506, 470] width 961 height 6
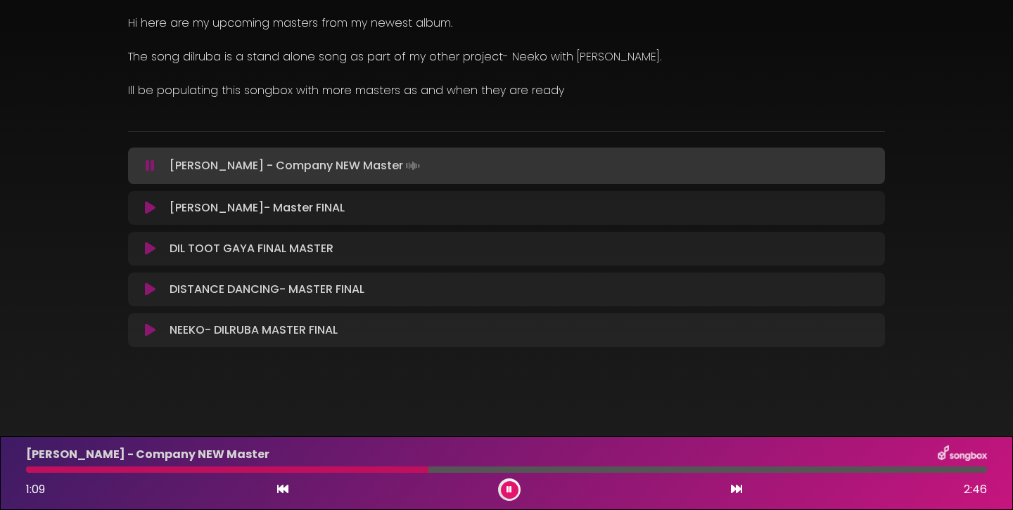
click at [489, 468] on div at bounding box center [506, 470] width 961 height 6
click at [149, 248] on icon at bounding box center [150, 249] width 11 height 14
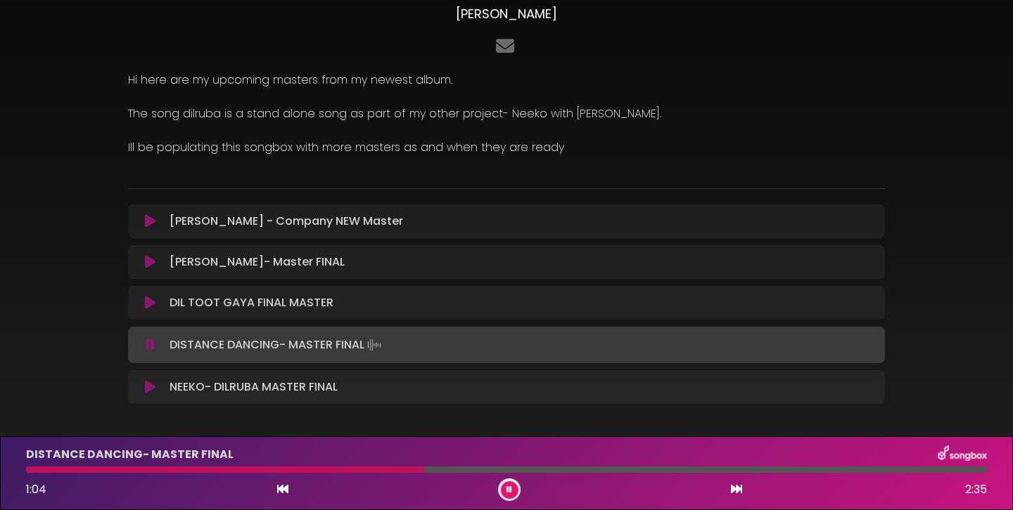
scroll to position [61, 0]
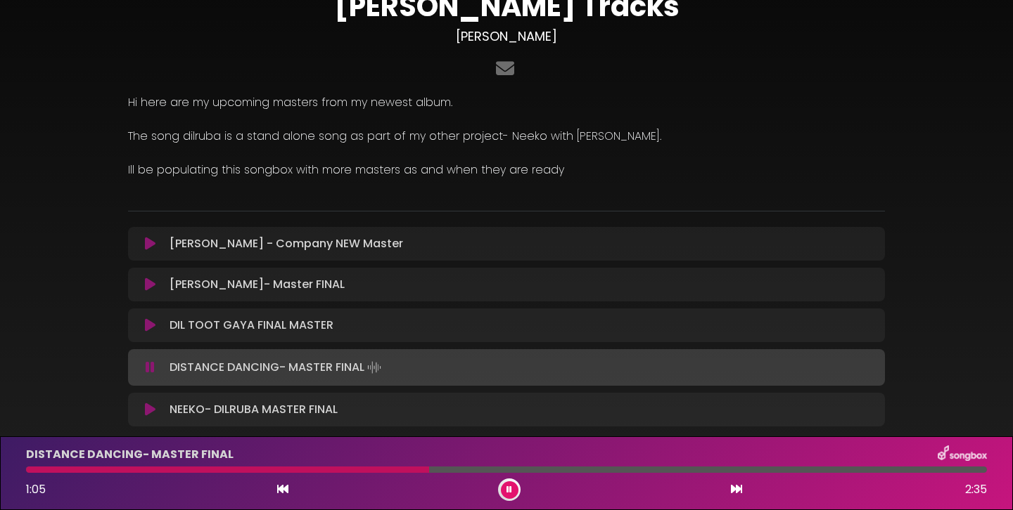
click at [147, 245] on icon at bounding box center [150, 244] width 11 height 14
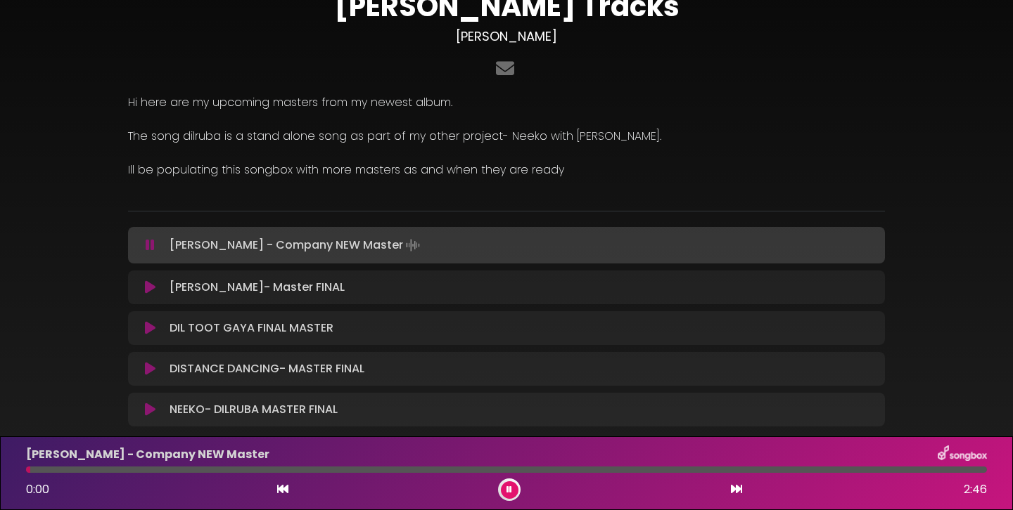
click at [315, 471] on div at bounding box center [506, 470] width 961 height 6
click at [150, 248] on icon at bounding box center [150, 245] width 9 height 14
